Goal: Task Accomplishment & Management: Manage account settings

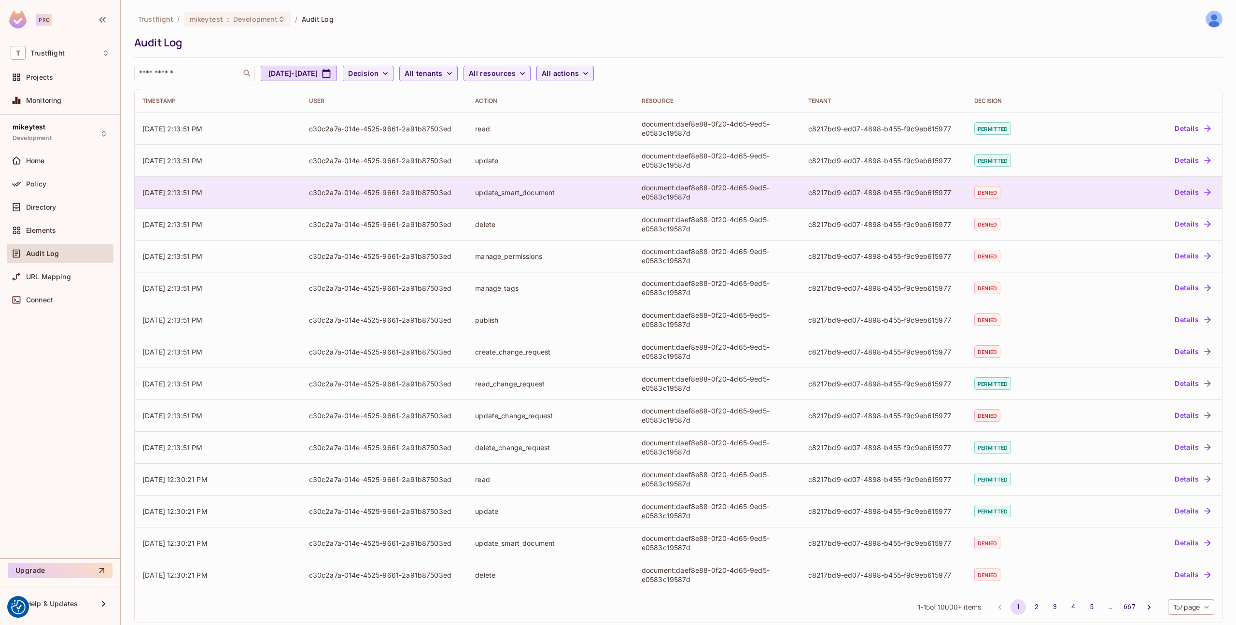
click at [1165, 188] on div "Details" at bounding box center [1155, 191] width 120 height 15
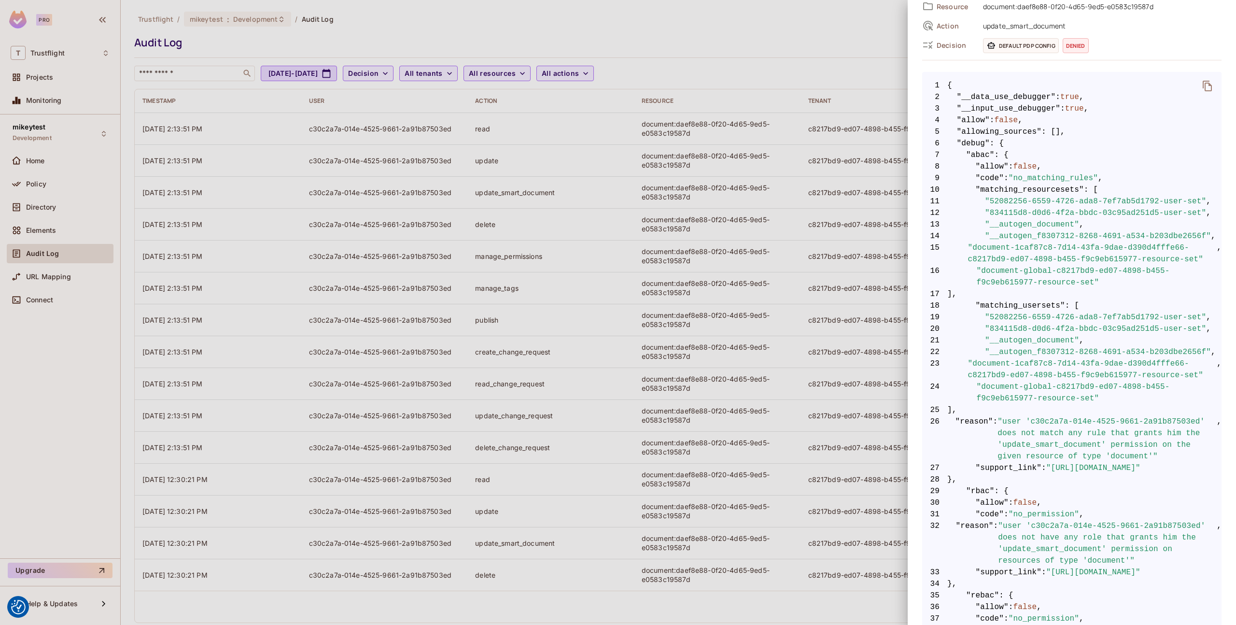
scroll to position [121, 0]
click at [395, 327] on div at bounding box center [618, 312] width 1236 height 625
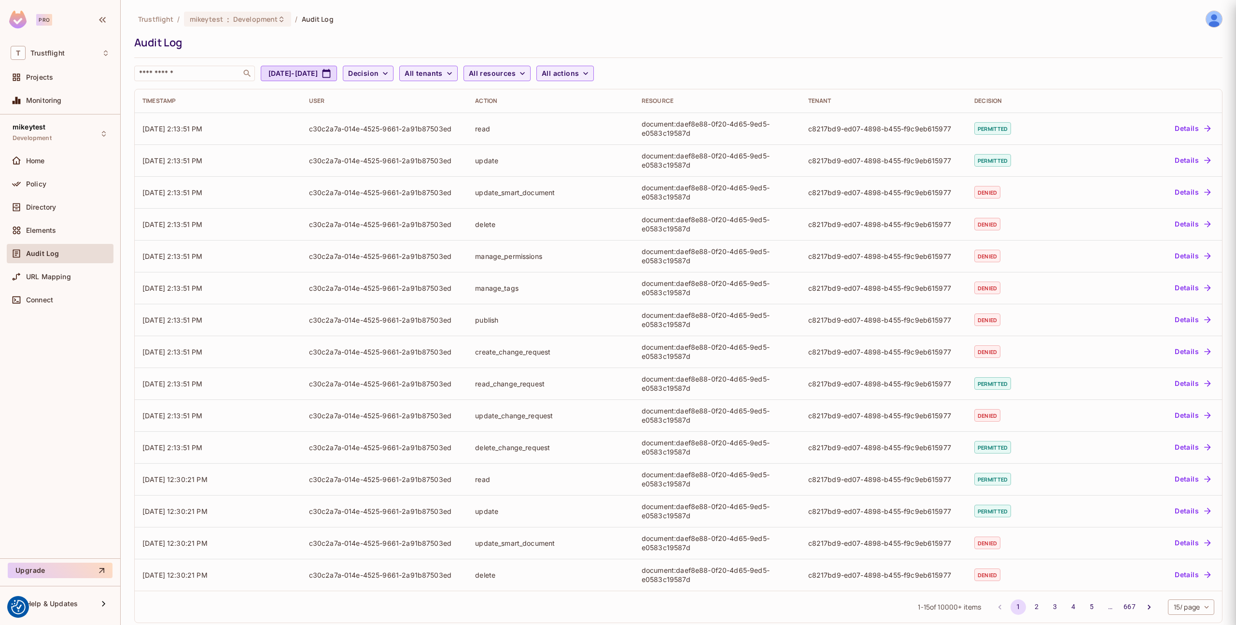
scroll to position [0, 0]
click at [56, 201] on div "Directory" at bounding box center [60, 207] width 99 height 12
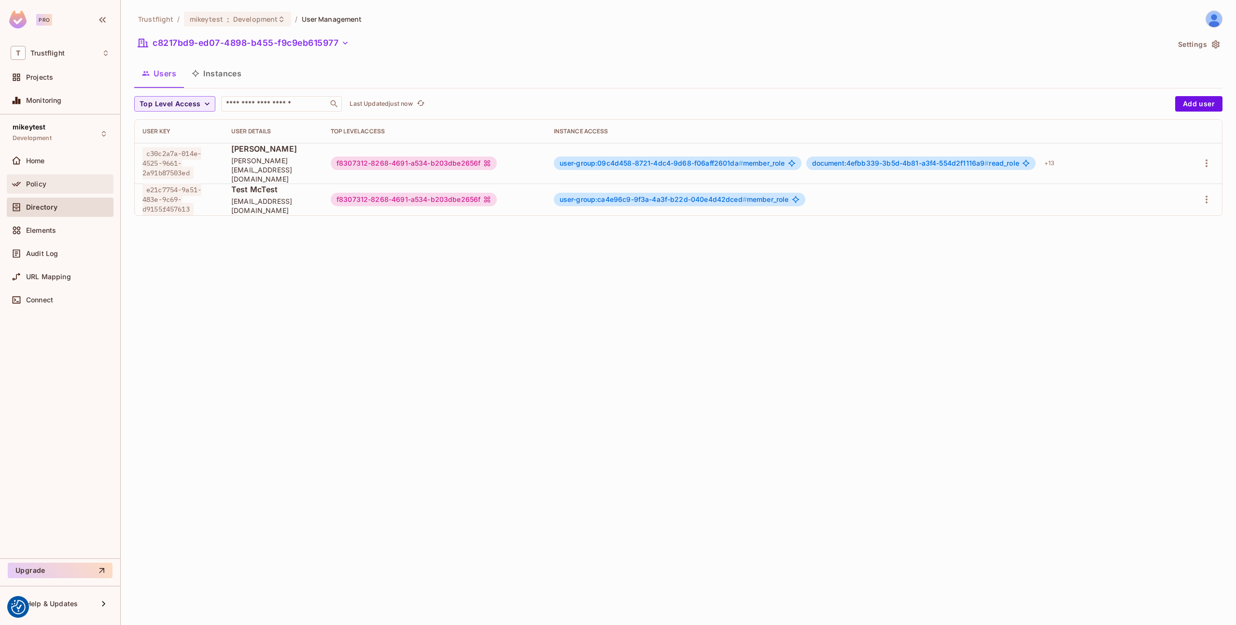
click at [54, 188] on div "Policy" at bounding box center [60, 184] width 99 height 12
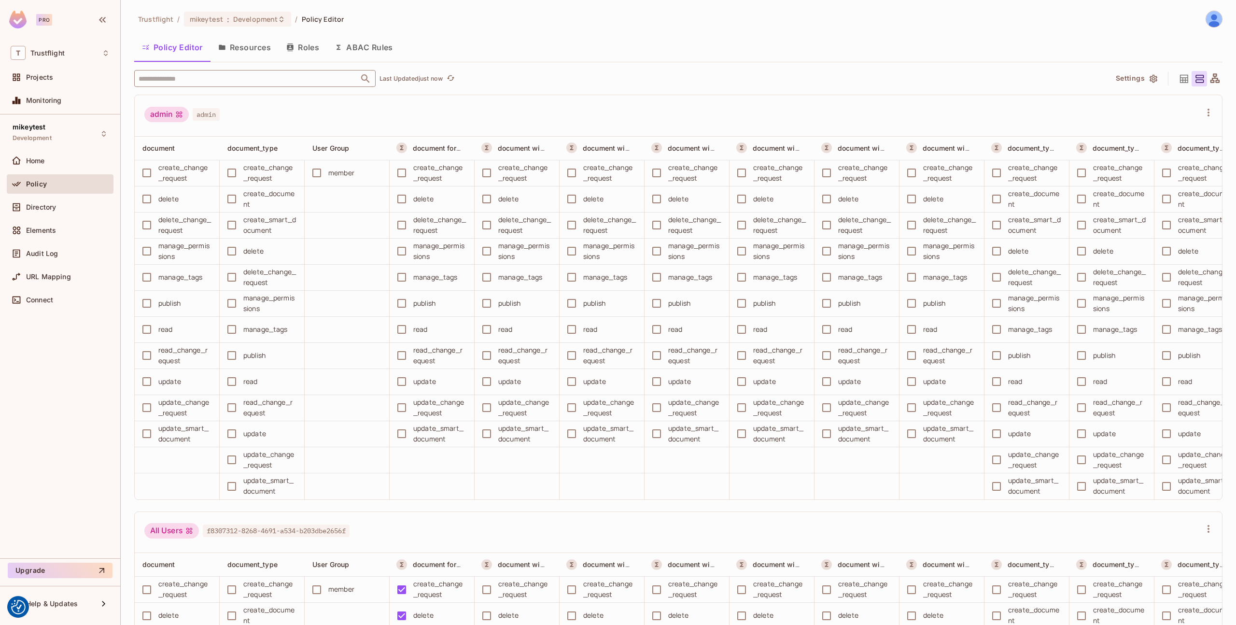
click at [235, 79] on div "Trustflight / mikeytest : Development / Policy Editor Policy Editor Resources R…" at bounding box center [678, 318] width 1089 height 615
click at [235, 79] on input "text" at bounding box center [246, 78] width 221 height 17
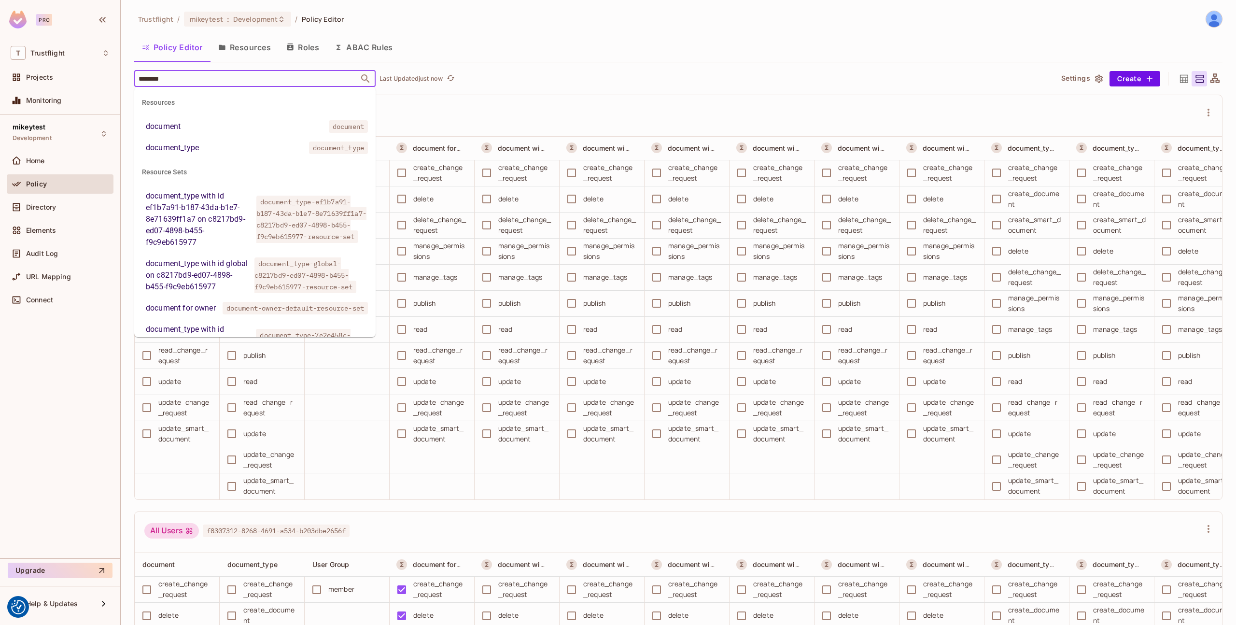
type input "********"
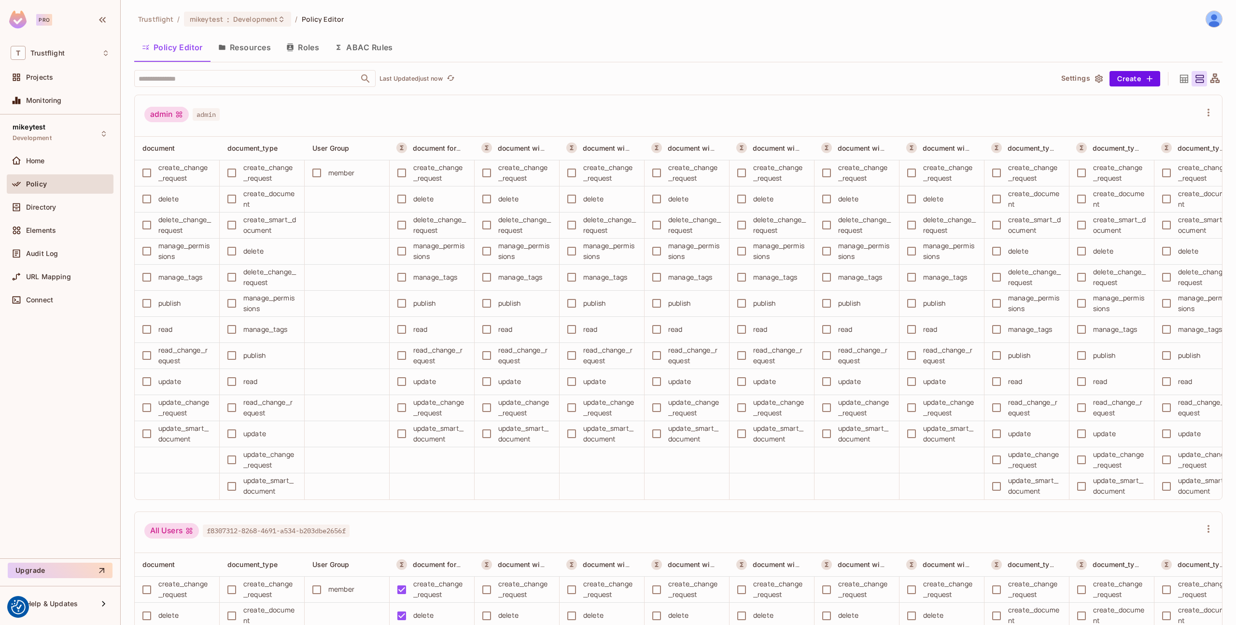
click at [592, 85] on div "​ Last Updated just now" at bounding box center [589, 78] width 911 height 17
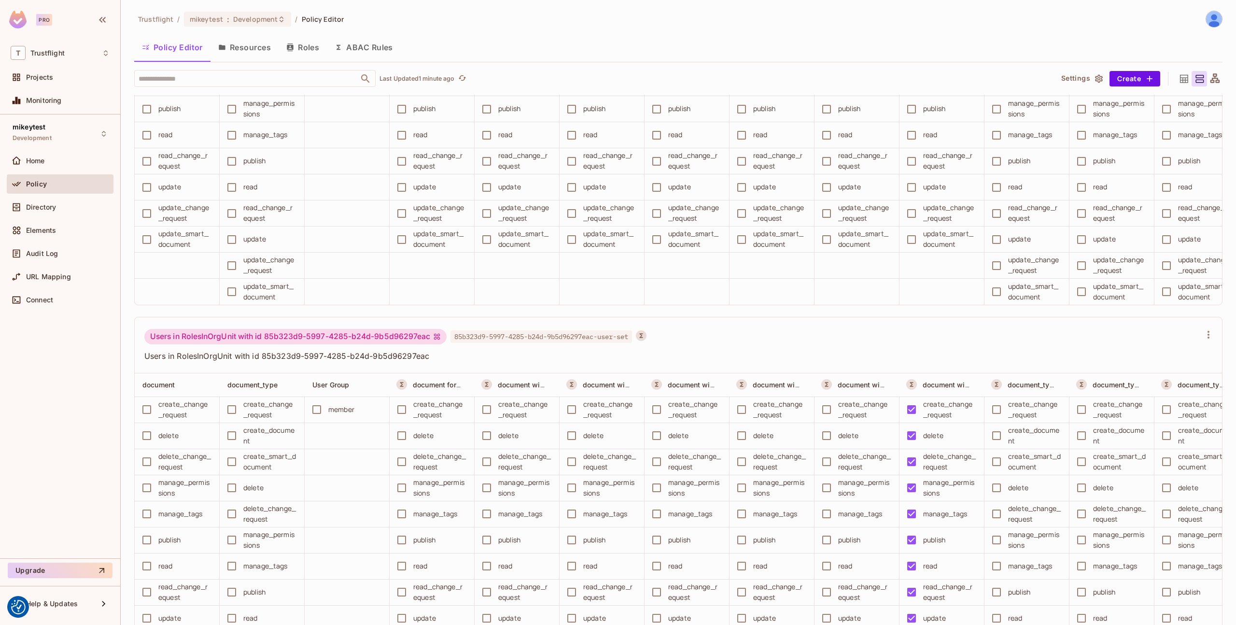
scroll to position [20336, 0]
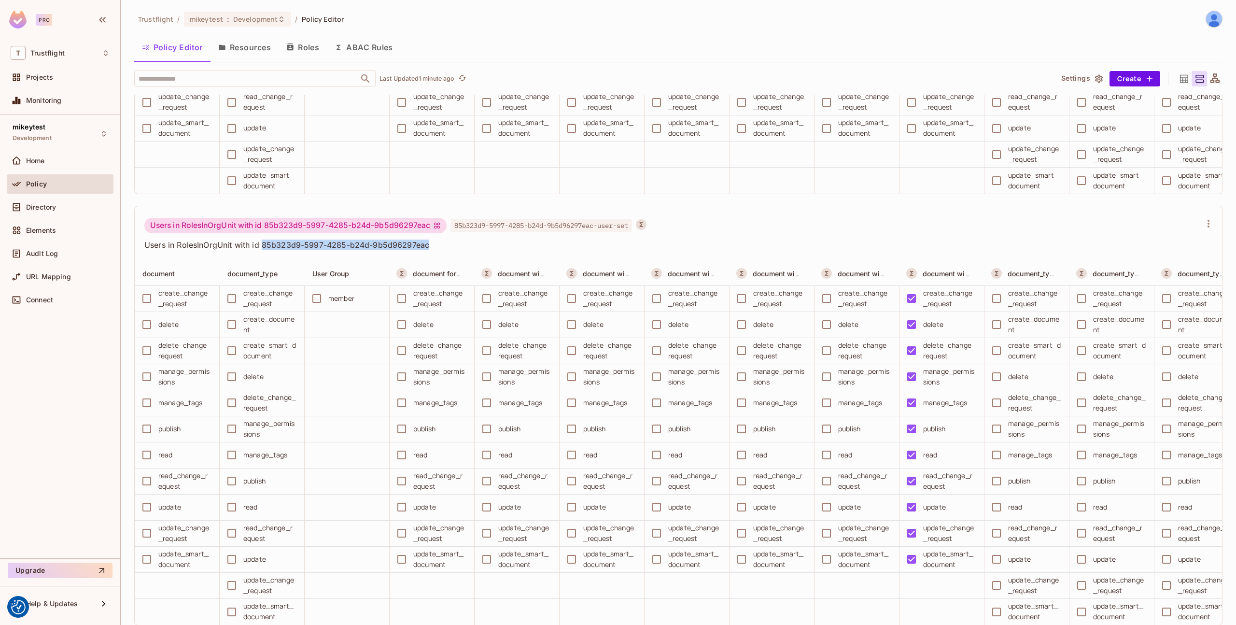
drag, startPoint x: 444, startPoint y: 245, endPoint x: 303, endPoint y: 295, distance: 149.1
click at [262, 244] on span "Users in RolesInOrgUnit with id 85b323d9-5997-4285-b24d-9b5d96297eac" at bounding box center [672, 245] width 1057 height 11
copy span "85b323d9-5997-4285-b24d-9b5d96297eac"
click at [51, 212] on div "Directory" at bounding box center [60, 207] width 99 height 12
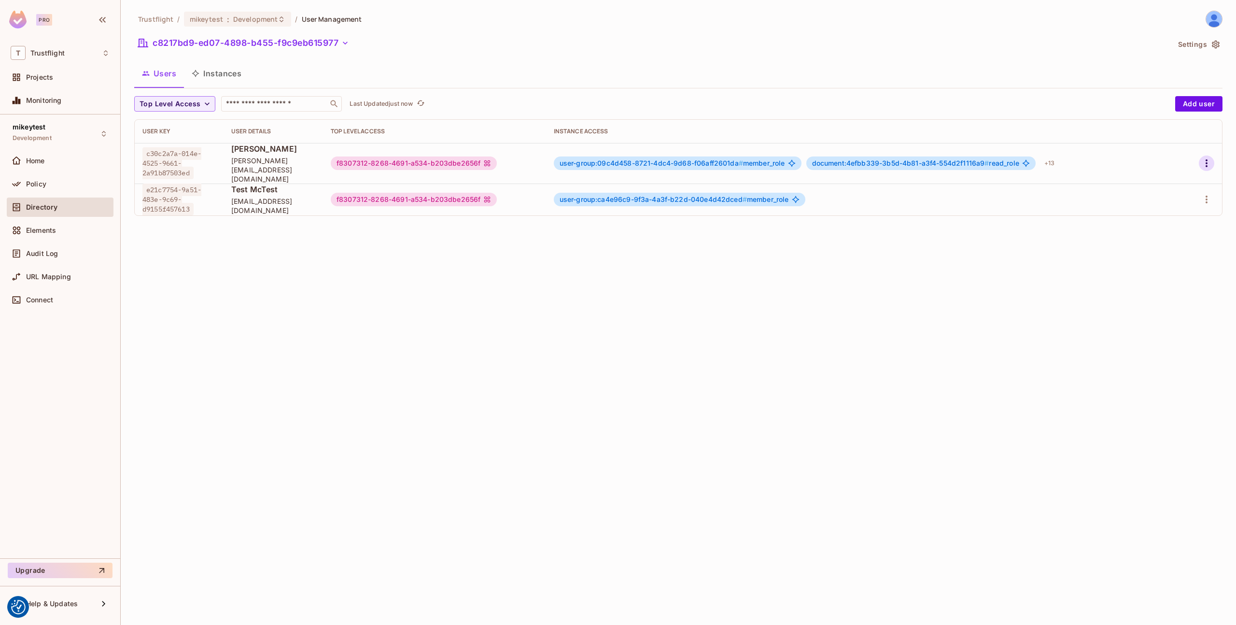
click at [1209, 160] on icon "button" at bounding box center [1207, 163] width 12 height 12
click at [1163, 201] on div "Edit Attributes" at bounding box center [1173, 203] width 48 height 10
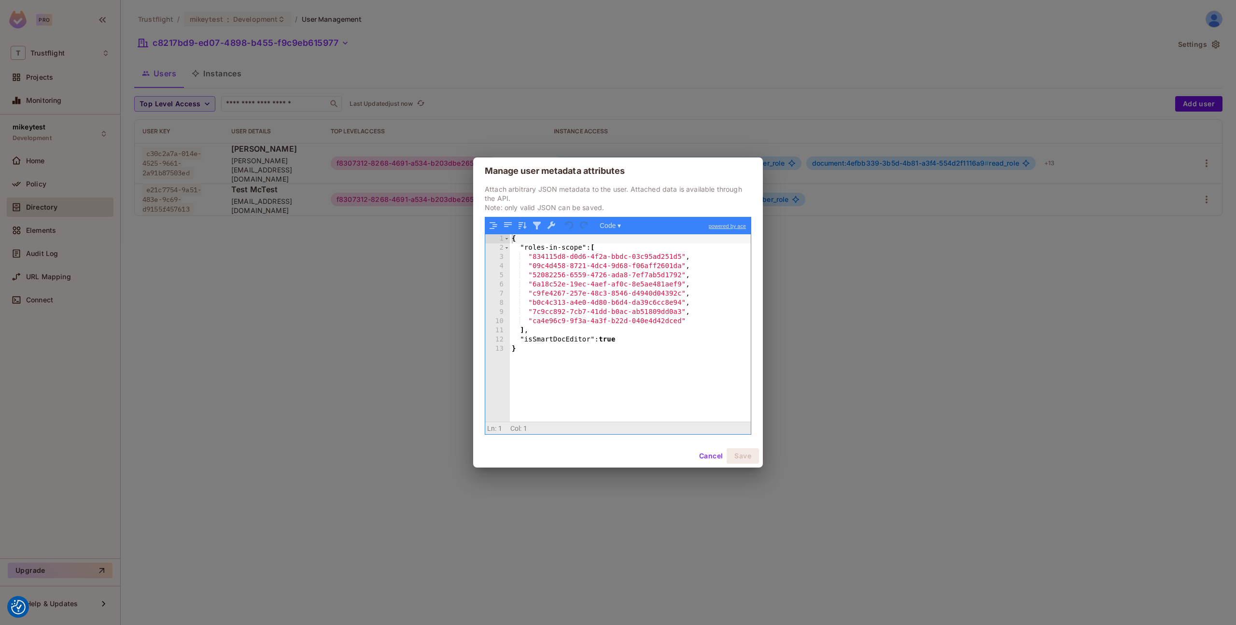
click at [700, 318] on div "{ "roles-in-scope" : [ "834115d8-d0d6-4f2a-bbdc-03c95ad251d5" , "09c4d458-8721-…" at bounding box center [630, 337] width 241 height 206
click at [734, 454] on button "Save" at bounding box center [743, 455] width 32 height 15
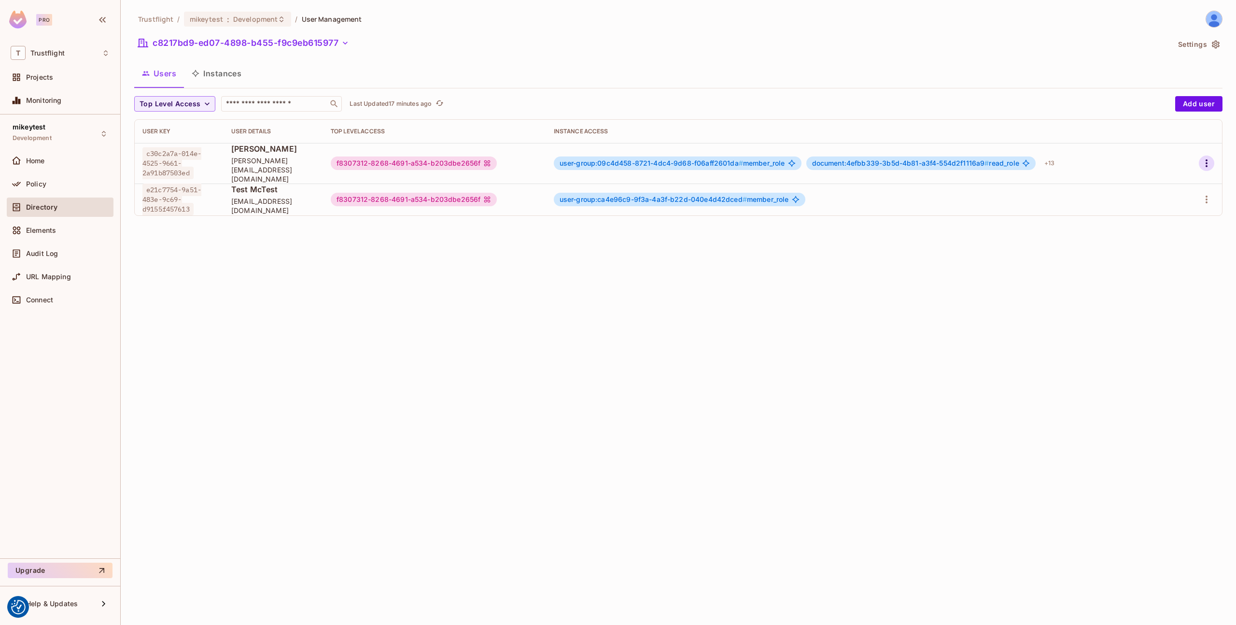
click at [1206, 161] on icon "button" at bounding box center [1207, 163] width 2 height 8
click at [1168, 201] on div "Edit Attributes" at bounding box center [1173, 203] width 48 height 10
click at [1208, 159] on icon "button" at bounding box center [1207, 163] width 12 height 12
click at [1155, 202] on div "Edit Attributes" at bounding box center [1173, 203] width 48 height 10
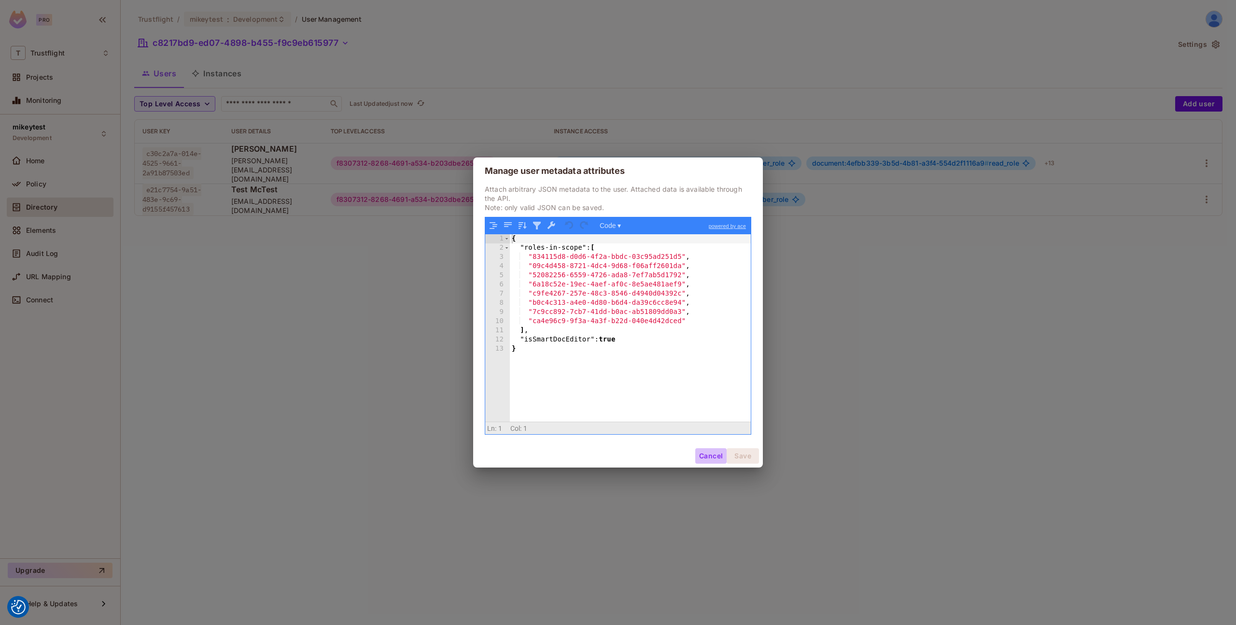
click at [716, 455] on button "Cancel" at bounding box center [710, 455] width 31 height 15
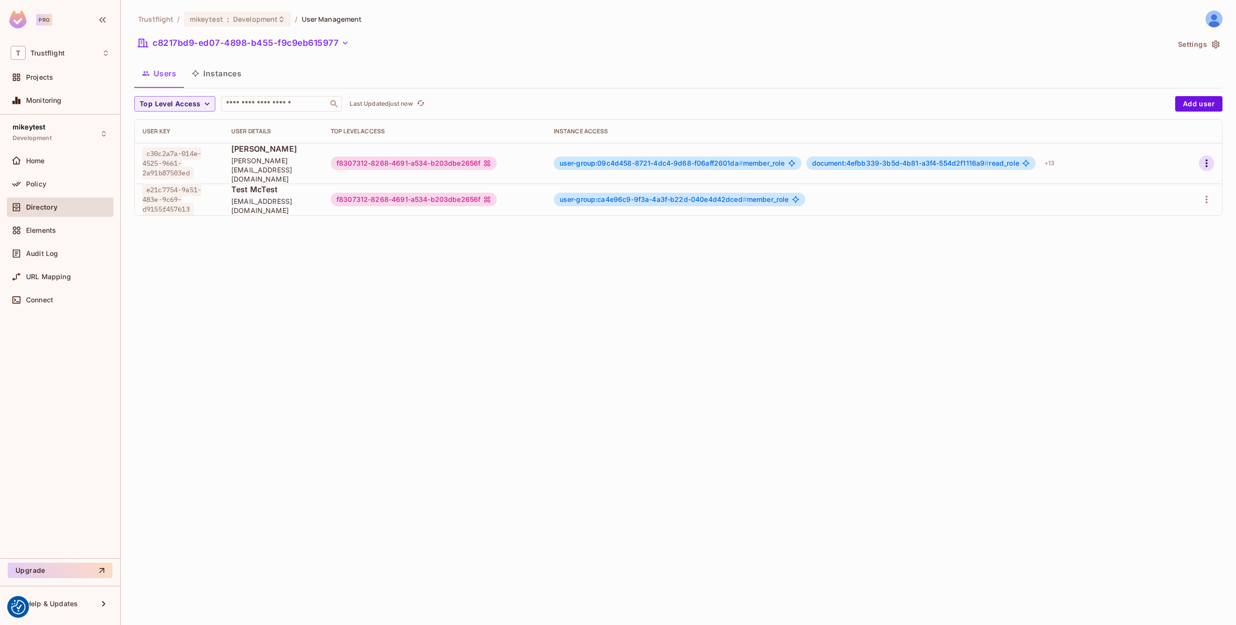
click at [1206, 157] on icon "button" at bounding box center [1207, 163] width 12 height 12
click at [1161, 199] on div "Edit Attributes" at bounding box center [1173, 203] width 48 height 10
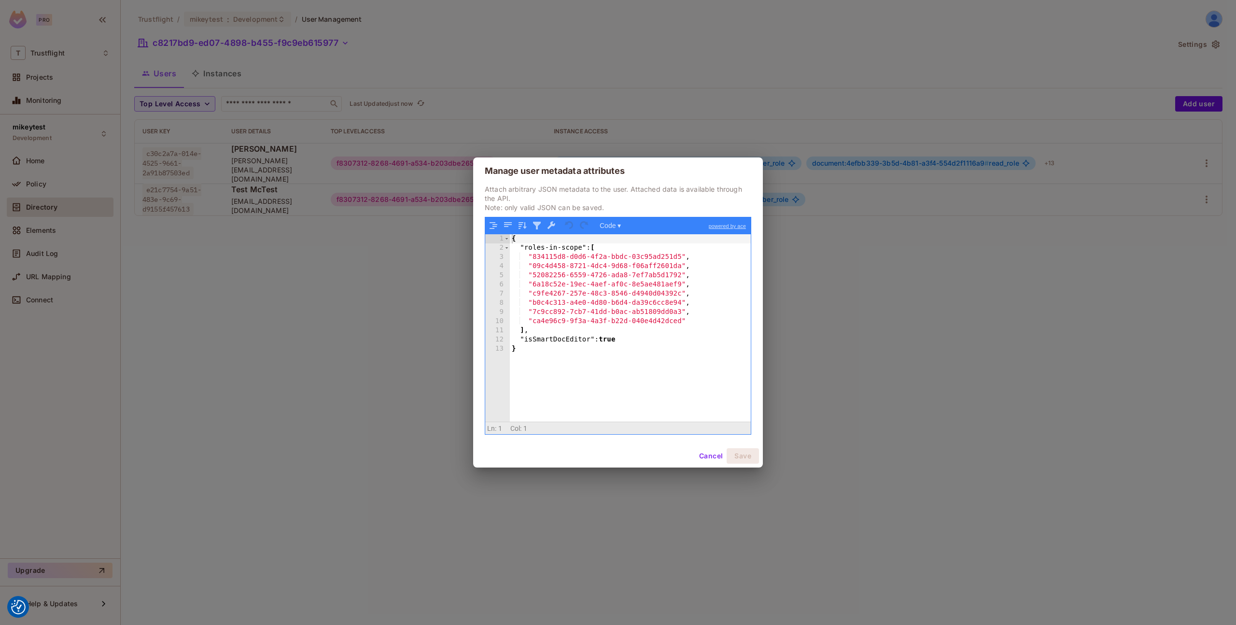
click at [709, 455] on button "Cancel" at bounding box center [710, 455] width 31 height 15
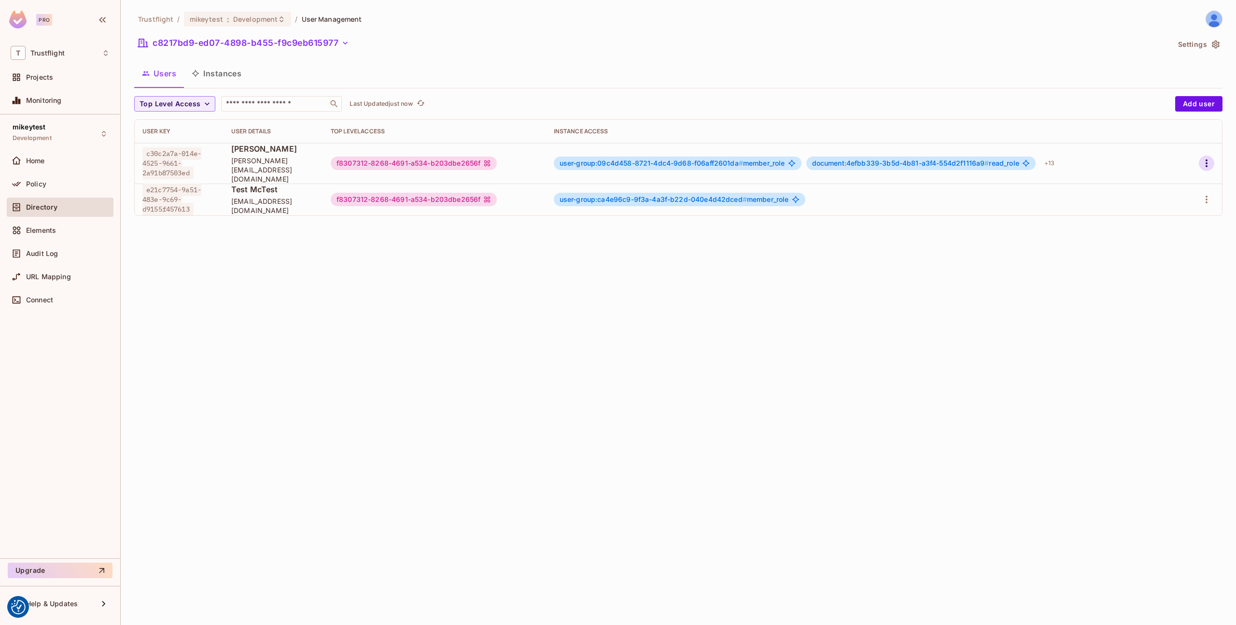
click at [1207, 159] on icon "button" at bounding box center [1207, 163] width 2 height 8
click at [1149, 194] on li "Edit Attributes" at bounding box center [1164, 202] width 85 height 21
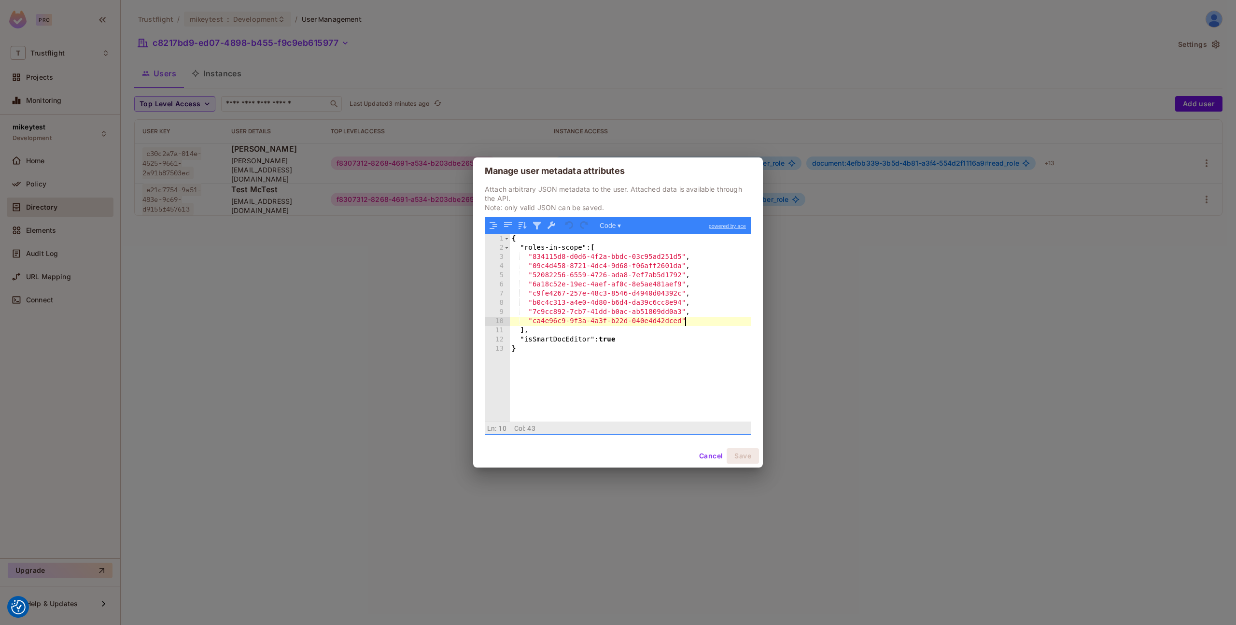
click at [694, 318] on div "{ "roles-in-scope" : [ "834115d8-d0d6-4f2a-bbdc-03c95ad251d5" , "09c4d458-8721-…" at bounding box center [630, 337] width 241 height 206
click at [742, 453] on button "Save" at bounding box center [743, 455] width 32 height 15
